Goal: Task Accomplishment & Management: Use online tool/utility

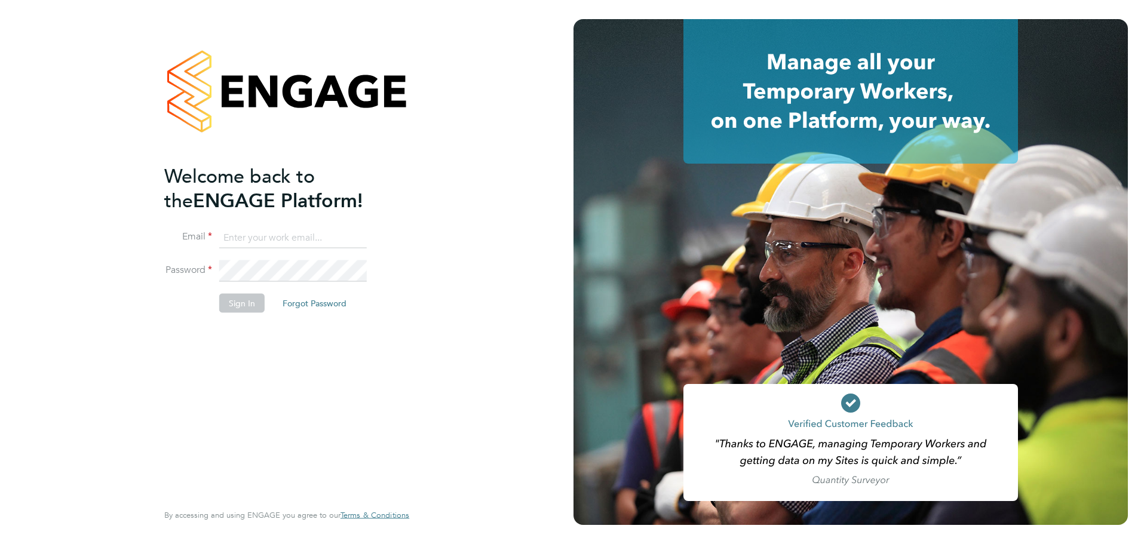
click at [280, 231] on input at bounding box center [293, 238] width 148 height 22
type input "seddon@psrsolutions.co.uk"
click at [242, 300] on button "Sign In" at bounding box center [241, 302] width 45 height 19
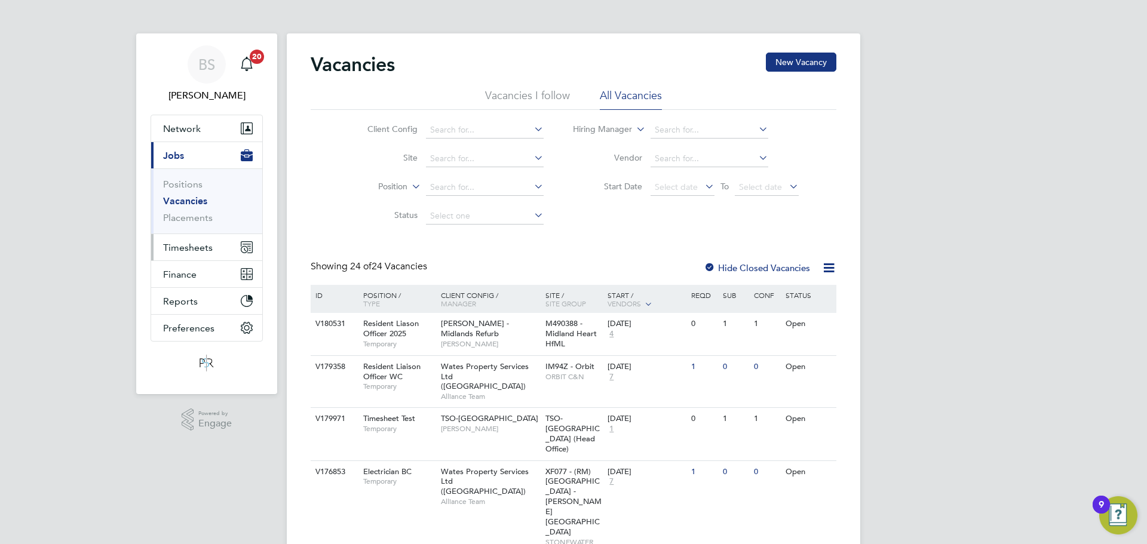
click at [200, 252] on span "Timesheets" at bounding box center [188, 247] width 50 height 11
click at [187, 243] on span "Timesheets" at bounding box center [188, 247] width 50 height 11
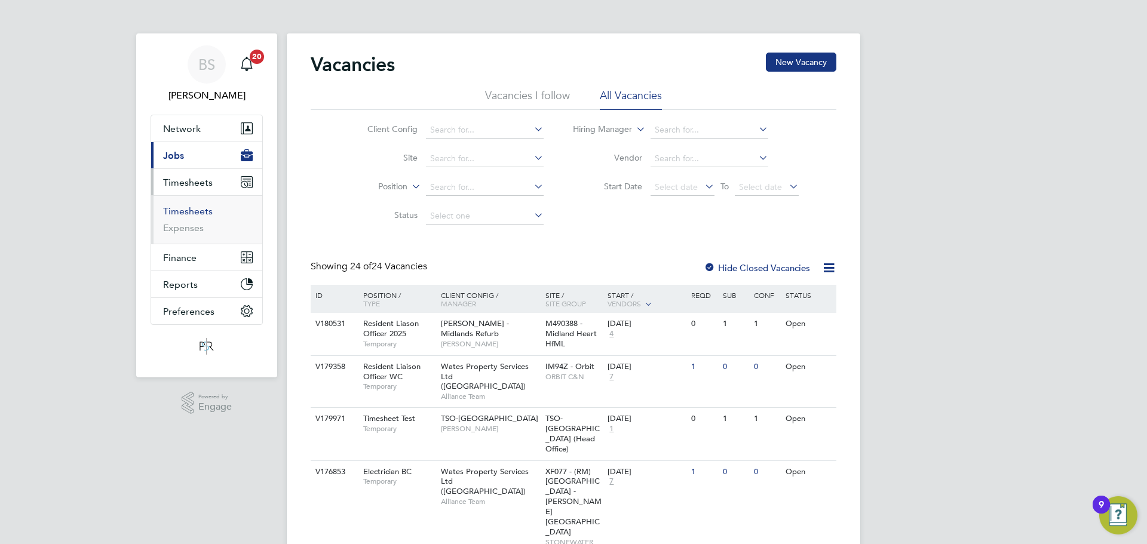
click at [204, 213] on link "Timesheets" at bounding box center [188, 211] width 50 height 11
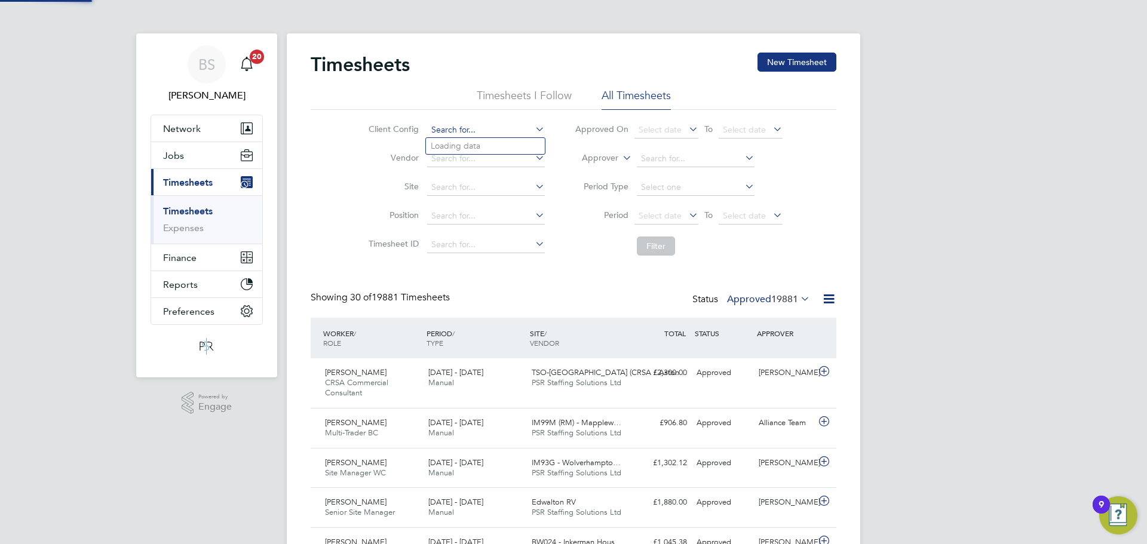
click at [458, 124] on input at bounding box center [486, 130] width 118 height 17
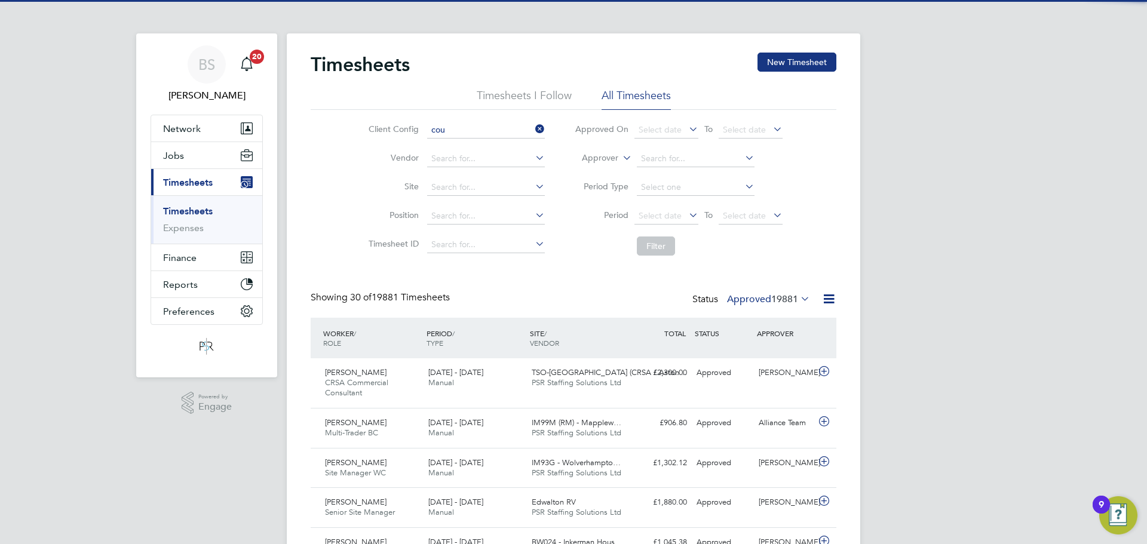
click at [494, 149] on li "Cou ntryside Properties UK Ltd" at bounding box center [566, 146] width 281 height 16
type input "Countryside Properties UK Ltd"
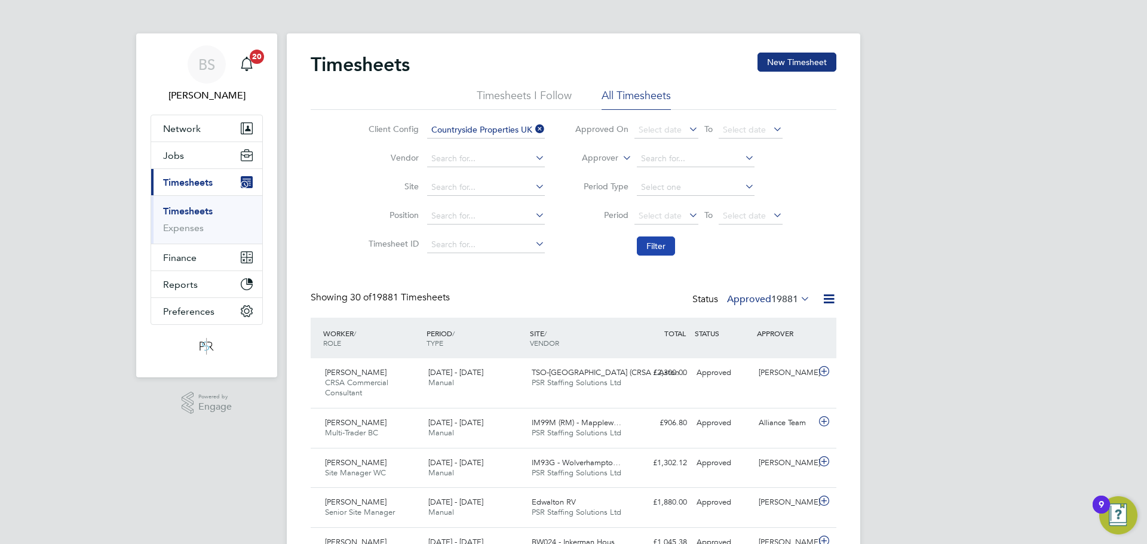
click at [656, 247] on button "Filter" at bounding box center [656, 246] width 38 height 19
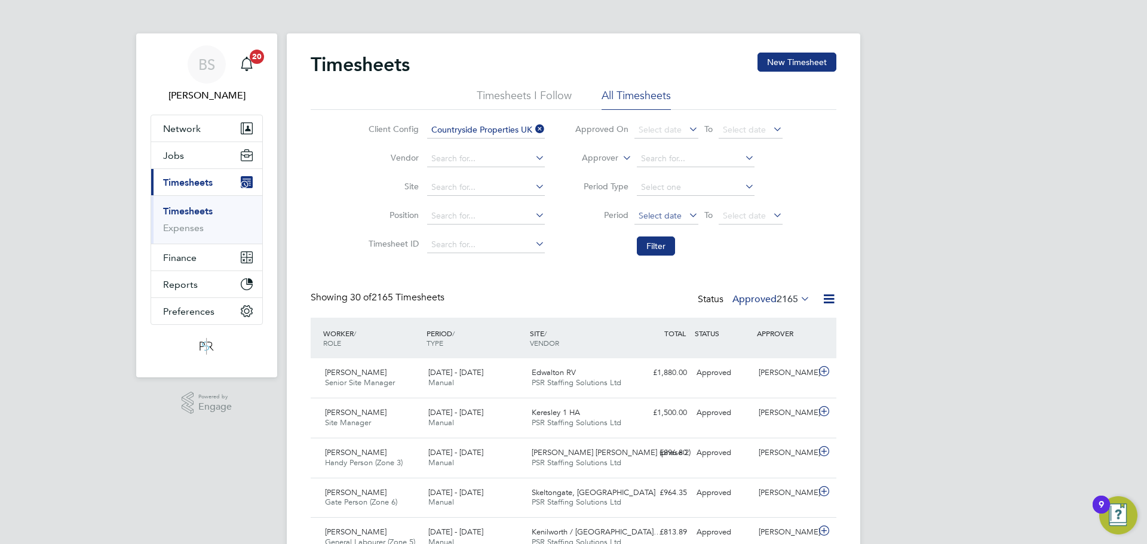
click at [657, 211] on span "Select date" at bounding box center [660, 215] width 43 height 11
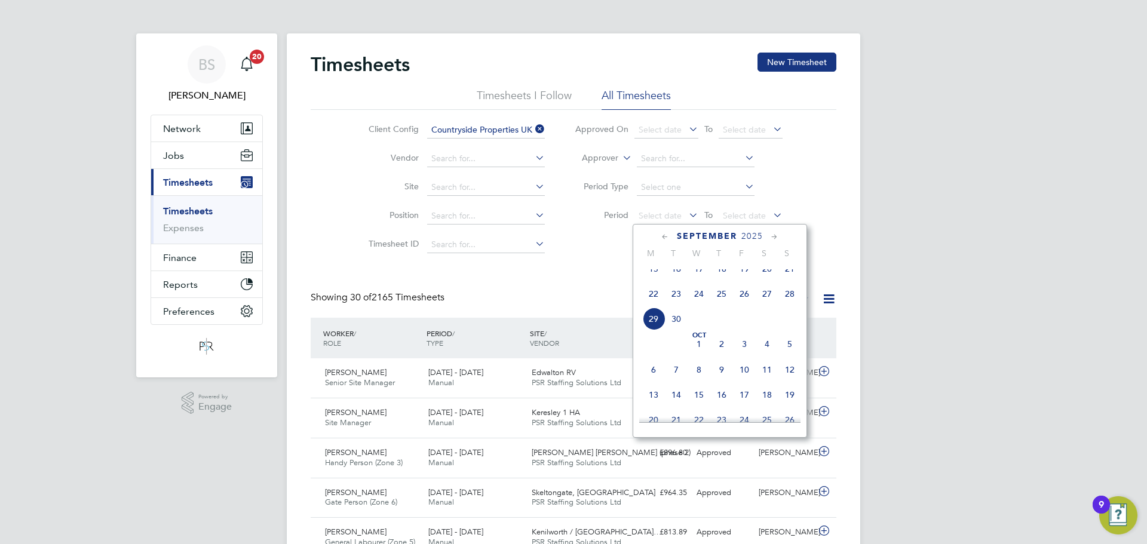
click at [652, 304] on span "22" at bounding box center [653, 294] width 23 height 23
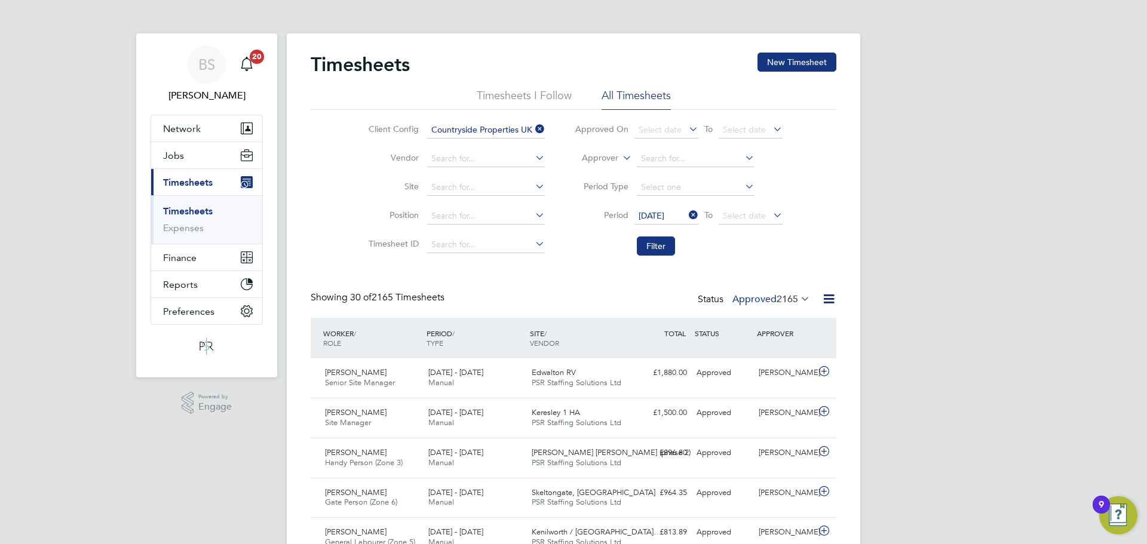
click at [771, 213] on icon at bounding box center [771, 215] width 0 height 17
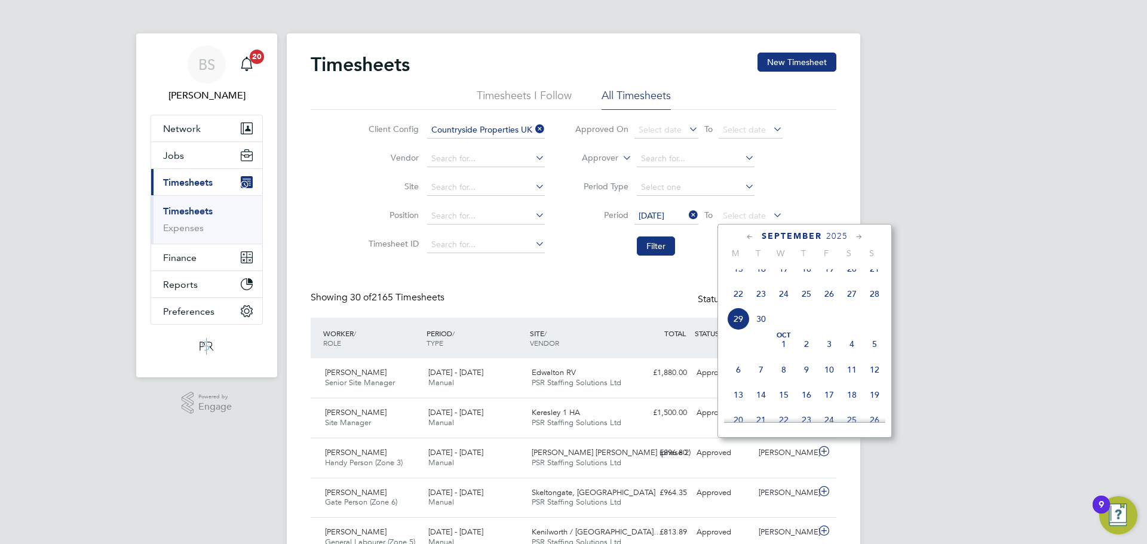
click at [881, 305] on span "28" at bounding box center [875, 294] width 23 height 23
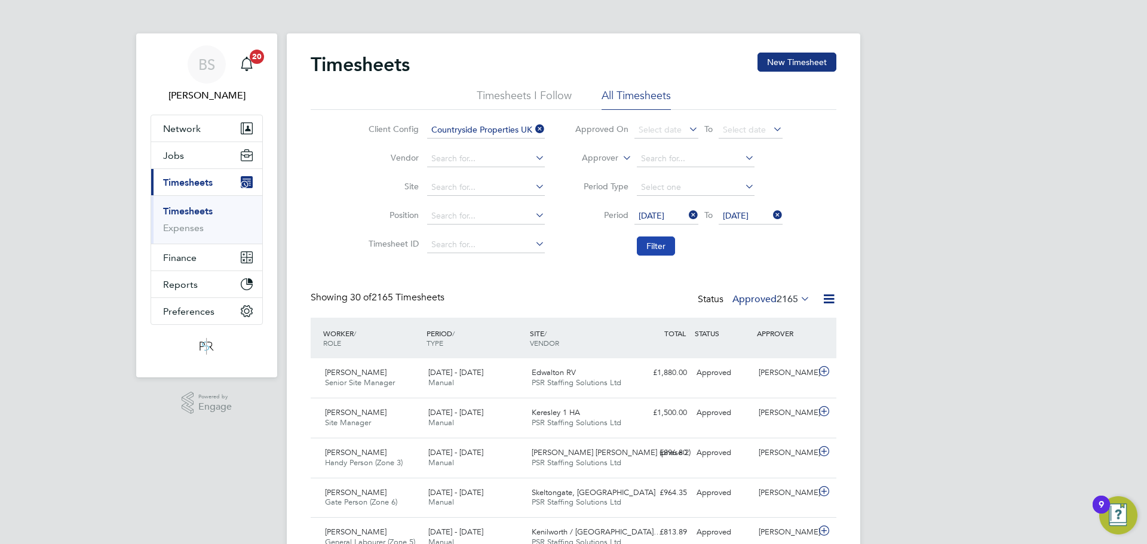
click at [665, 246] on button "Filter" at bounding box center [656, 246] width 38 height 19
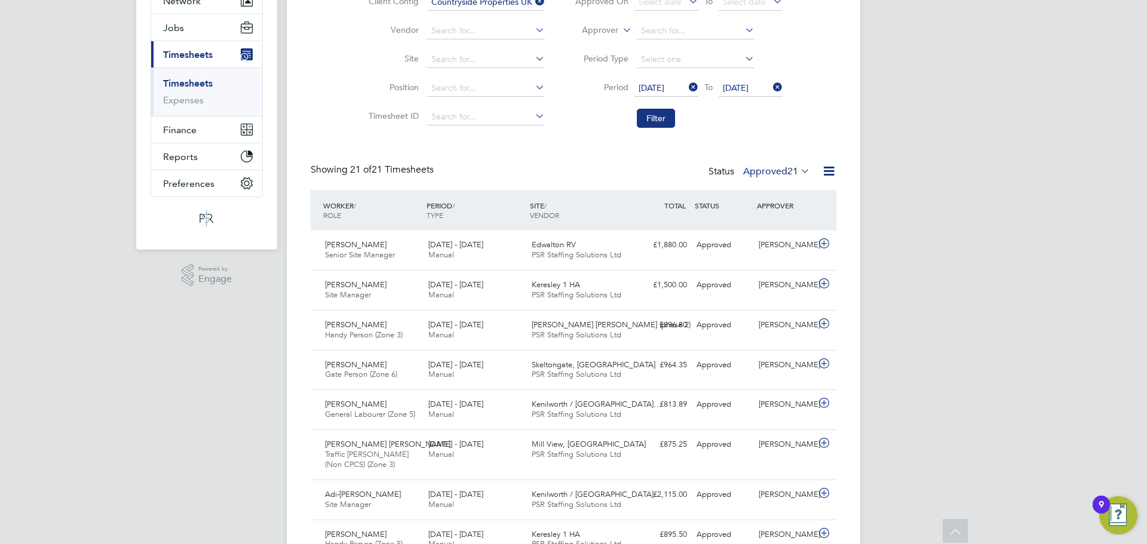
click at [772, 169] on label "Approved 21" at bounding box center [776, 172] width 67 height 12
click at [778, 224] on li "Submitted" at bounding box center [770, 226] width 55 height 17
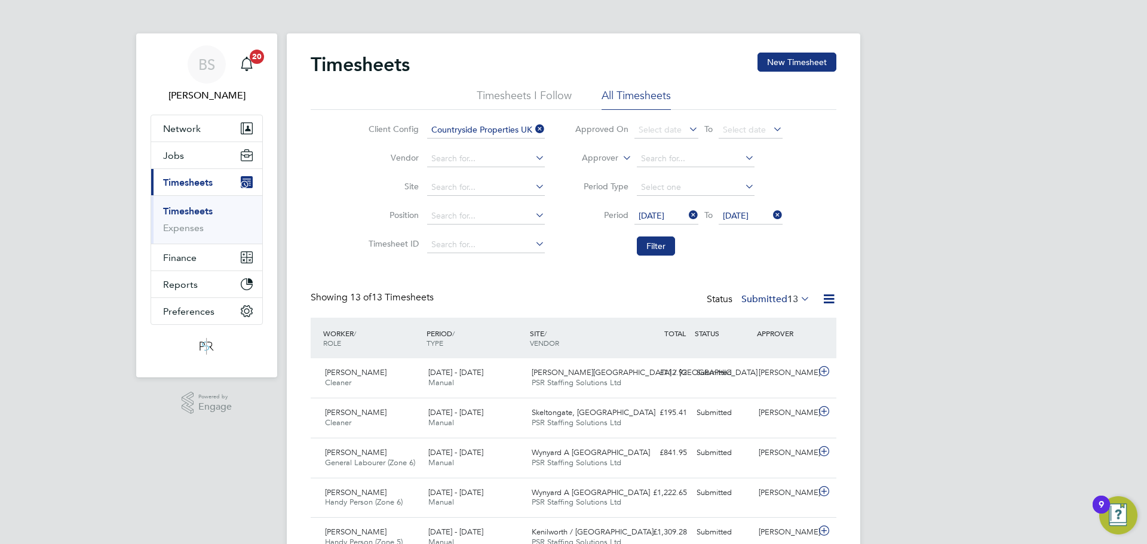
click at [533, 127] on icon at bounding box center [533, 129] width 0 height 17
click at [513, 134] on input at bounding box center [486, 130] width 118 height 17
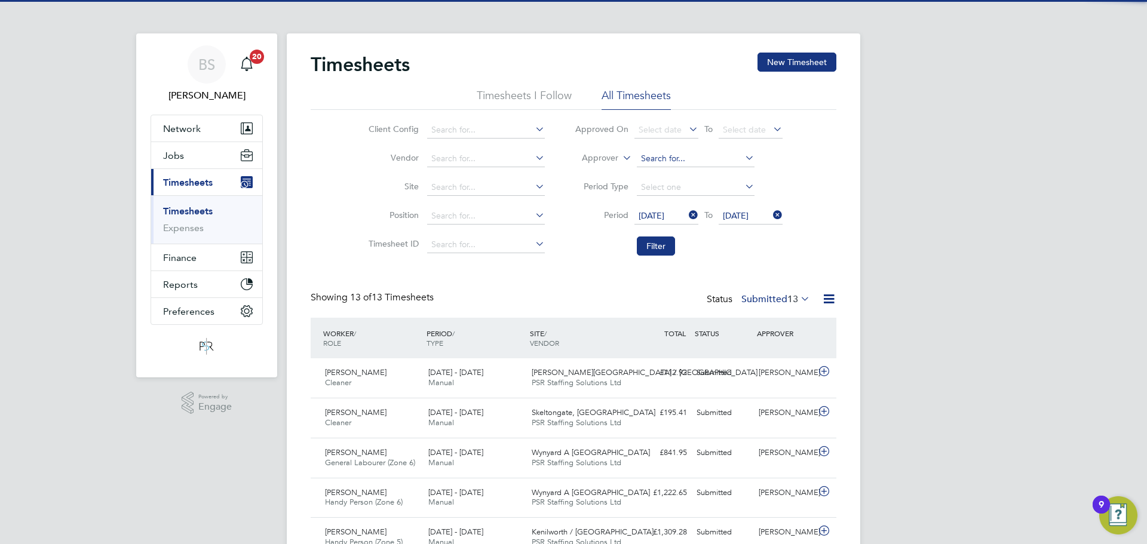
click at [665, 160] on input at bounding box center [696, 159] width 118 height 17
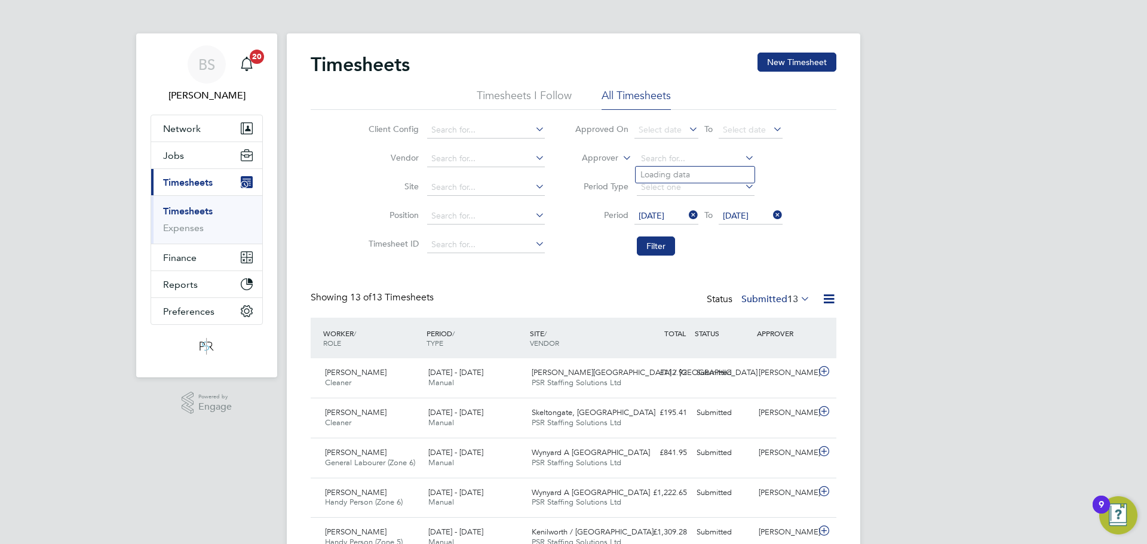
click at [620, 158] on icon at bounding box center [620, 154] width 0 height 11
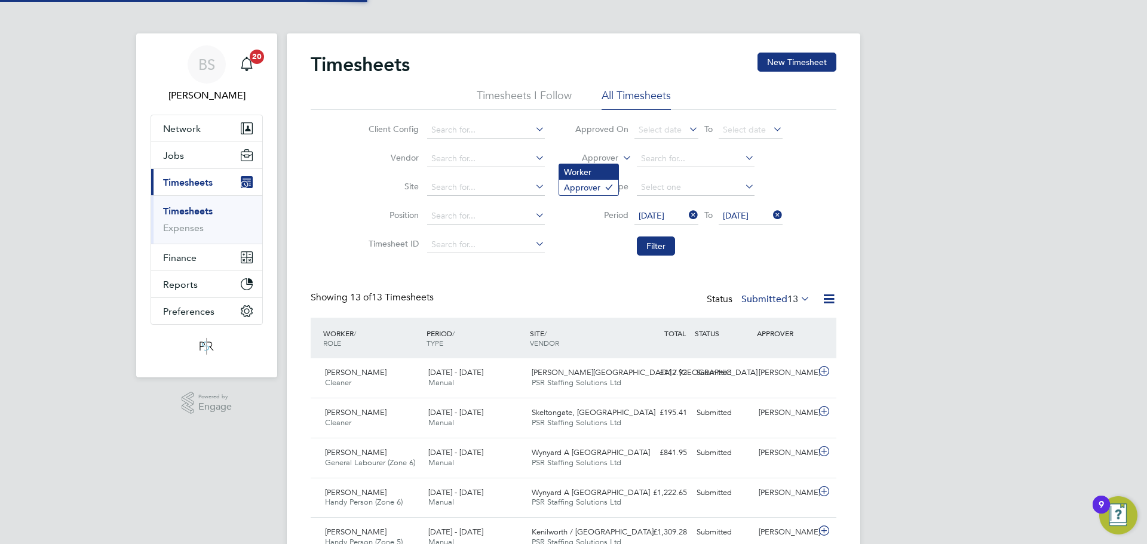
click at [597, 176] on li "Worker" at bounding box center [588, 172] width 59 height 16
click at [647, 161] on input at bounding box center [696, 159] width 118 height 17
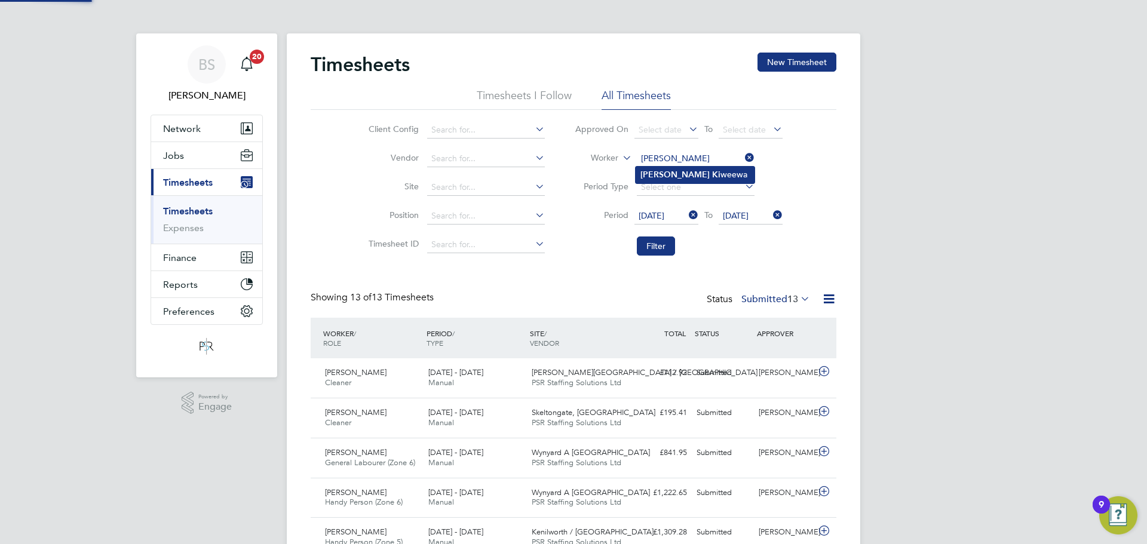
click at [694, 172] on li "[PERSON_NAME]" at bounding box center [695, 175] width 119 height 16
type input "[PERSON_NAME]"
click at [651, 243] on button "Filter" at bounding box center [656, 246] width 38 height 19
